Goal: Find specific page/section: Find specific page/section

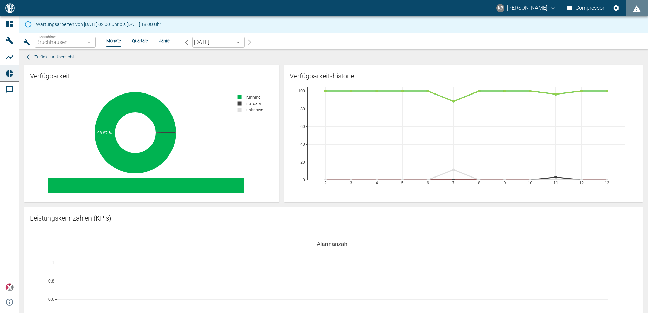
scroll to position [2002, 0]
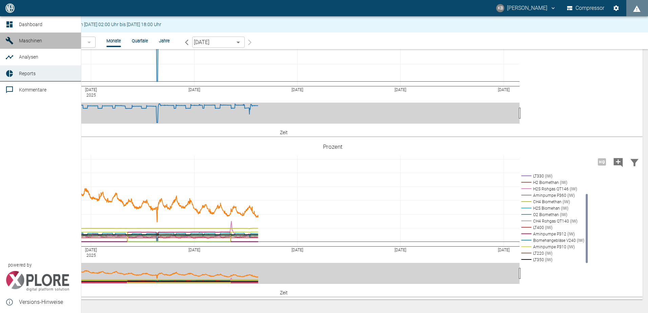
click at [10, 42] on icon at bounding box center [9, 40] width 7 height 7
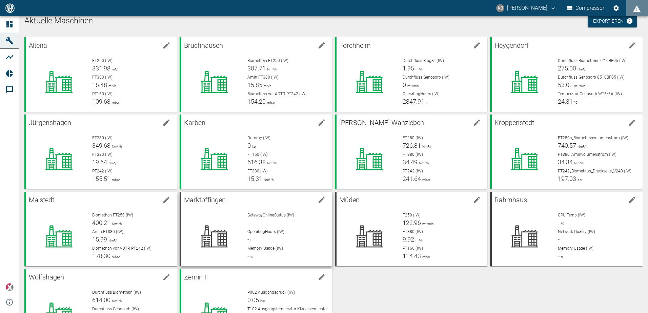
scroll to position [66, 0]
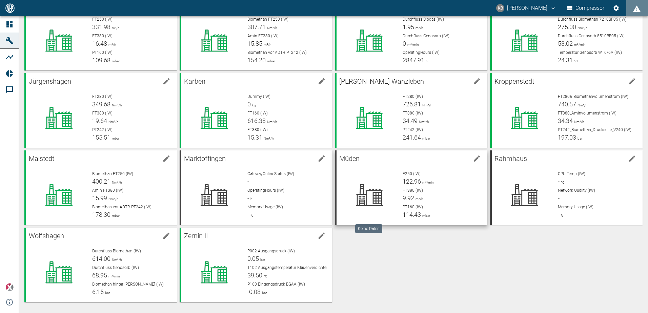
click at [371, 196] on icon at bounding box center [369, 195] width 44 height 27
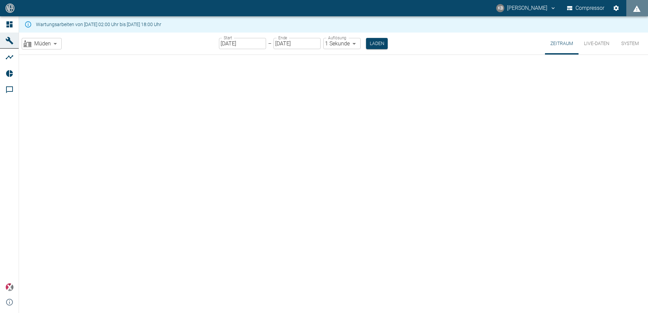
click at [15, 7] on img at bounding box center [10, 7] width 11 height 9
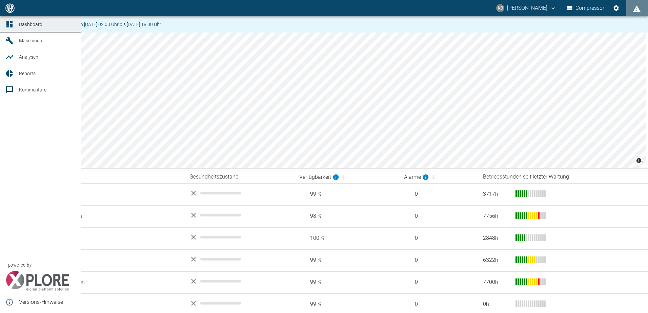
click at [17, 42] on link "Maschinen" at bounding box center [40, 41] width 81 height 16
